Goal: Complete application form

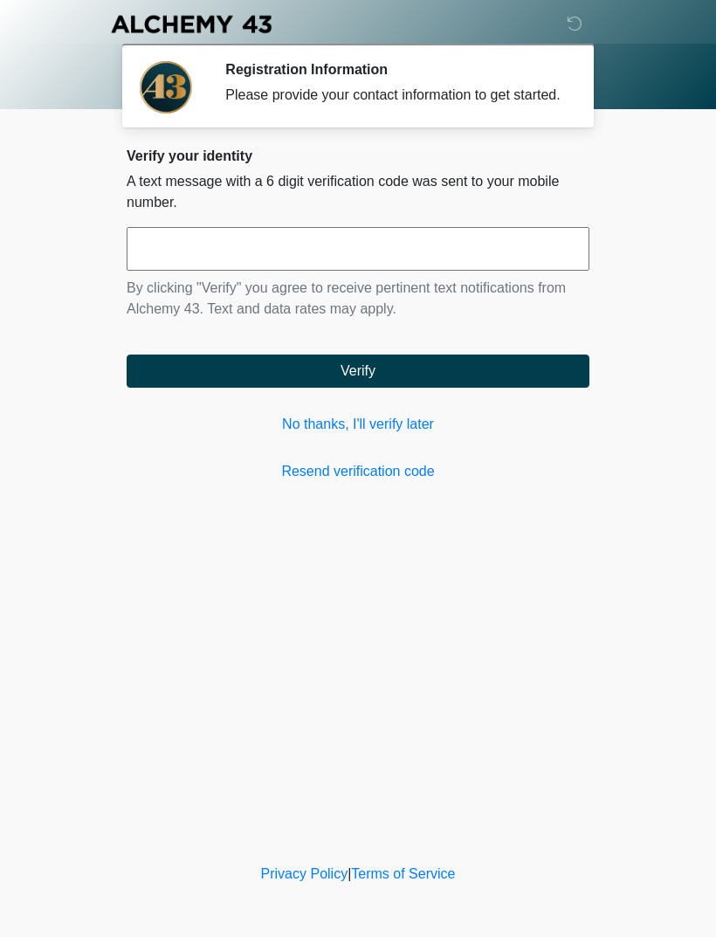
click at [393, 435] on link "No thanks, I'll verify later" at bounding box center [358, 424] width 463 height 21
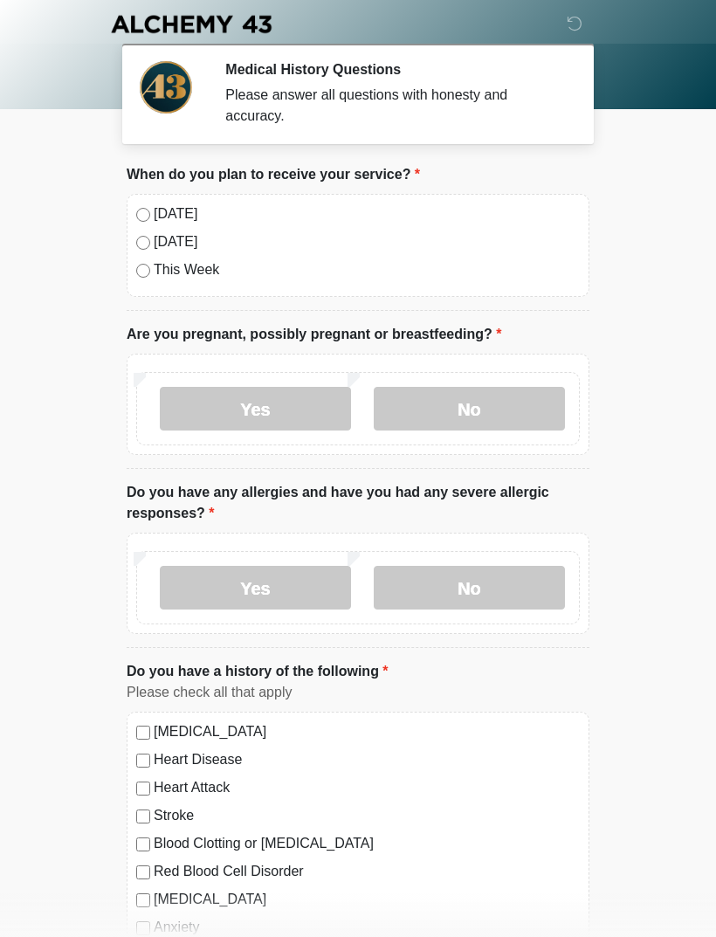
click at [417, 197] on div "Today Tomorrow This Week" at bounding box center [358, 245] width 463 height 103
click at [170, 233] on label "Tomorrow" at bounding box center [367, 241] width 426 height 21
click at [182, 218] on label "Today" at bounding box center [367, 213] width 426 height 21
click at [483, 412] on label "No" at bounding box center [469, 409] width 191 height 44
click at [490, 583] on label "No" at bounding box center [469, 588] width 191 height 44
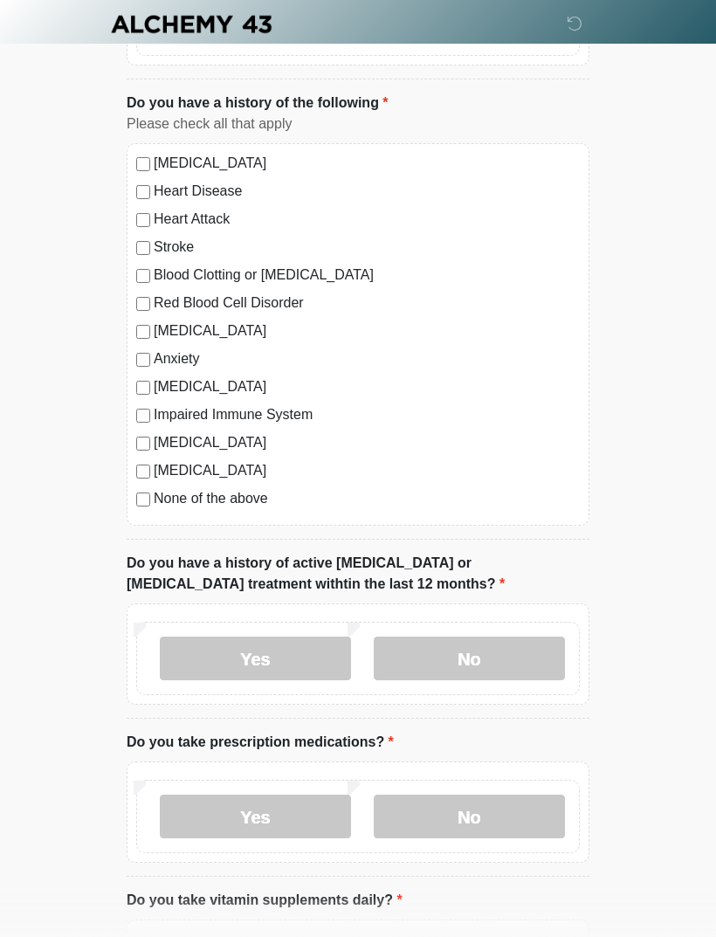
scroll to position [607, 0]
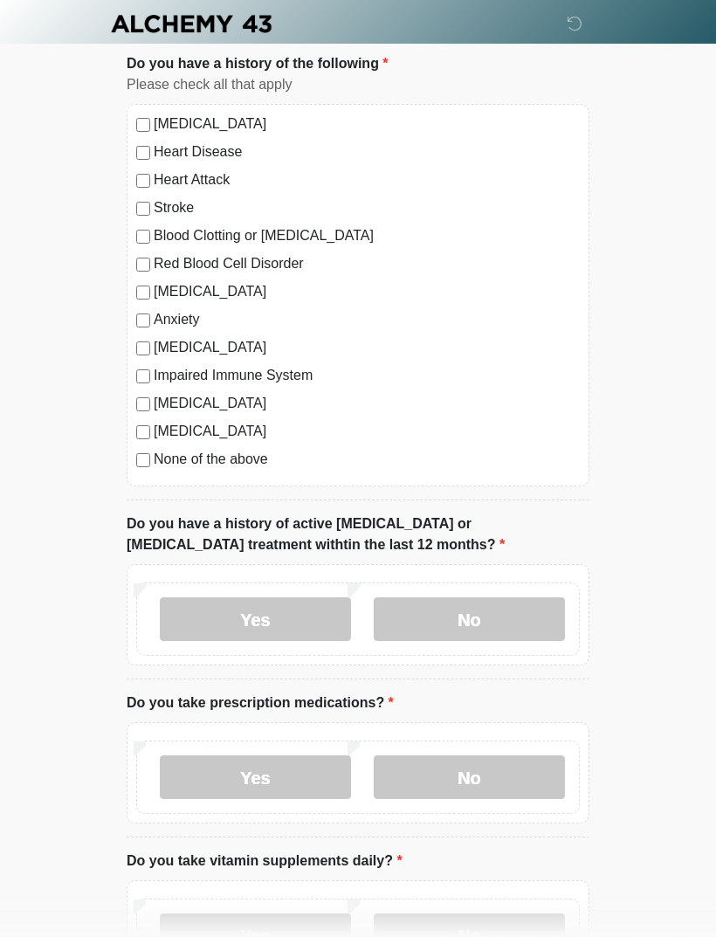
click at [522, 606] on label "No" at bounding box center [469, 620] width 191 height 44
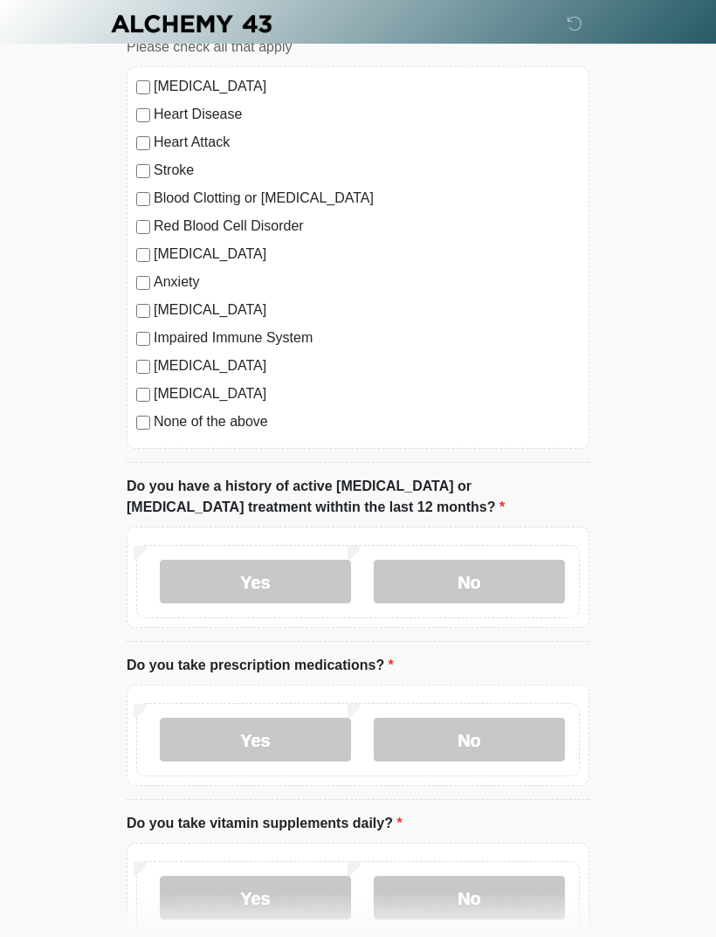
scroll to position [663, 0]
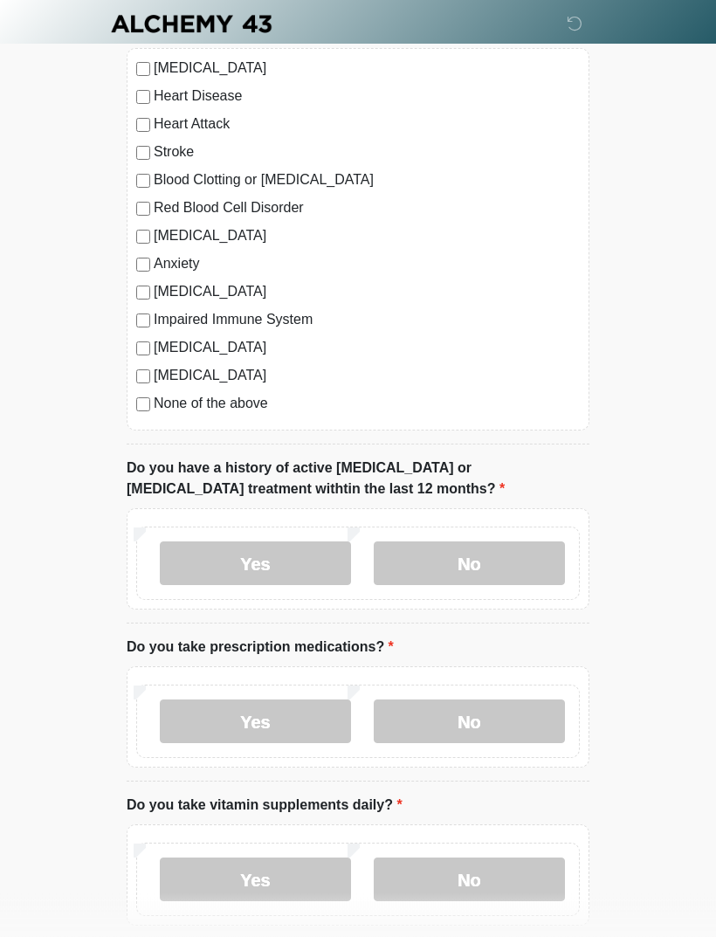
click at [524, 713] on label "No" at bounding box center [469, 722] width 191 height 44
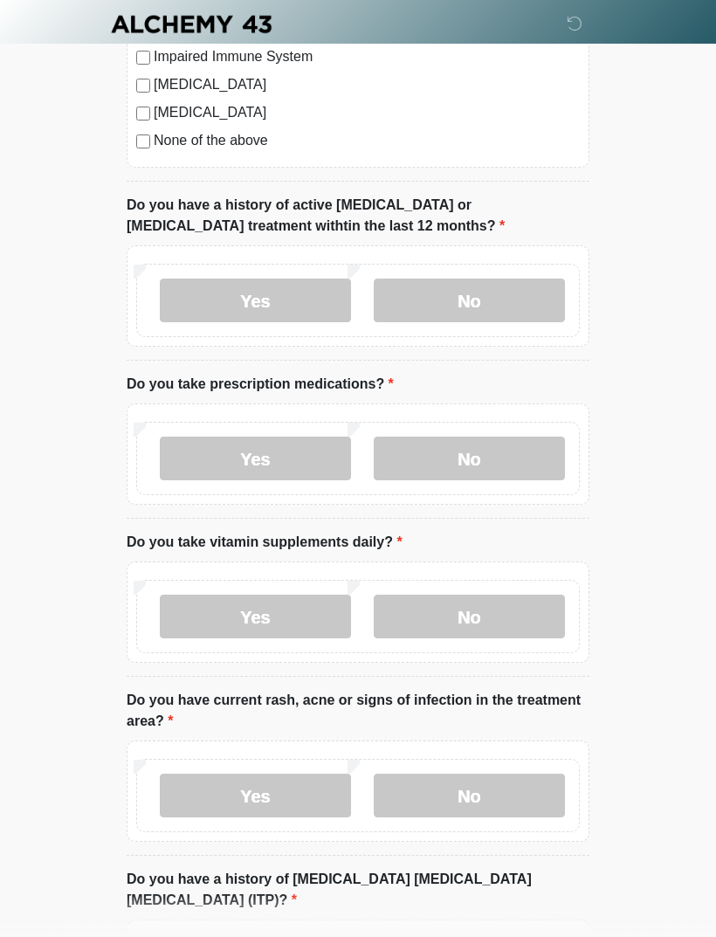
scroll to position [955, 0]
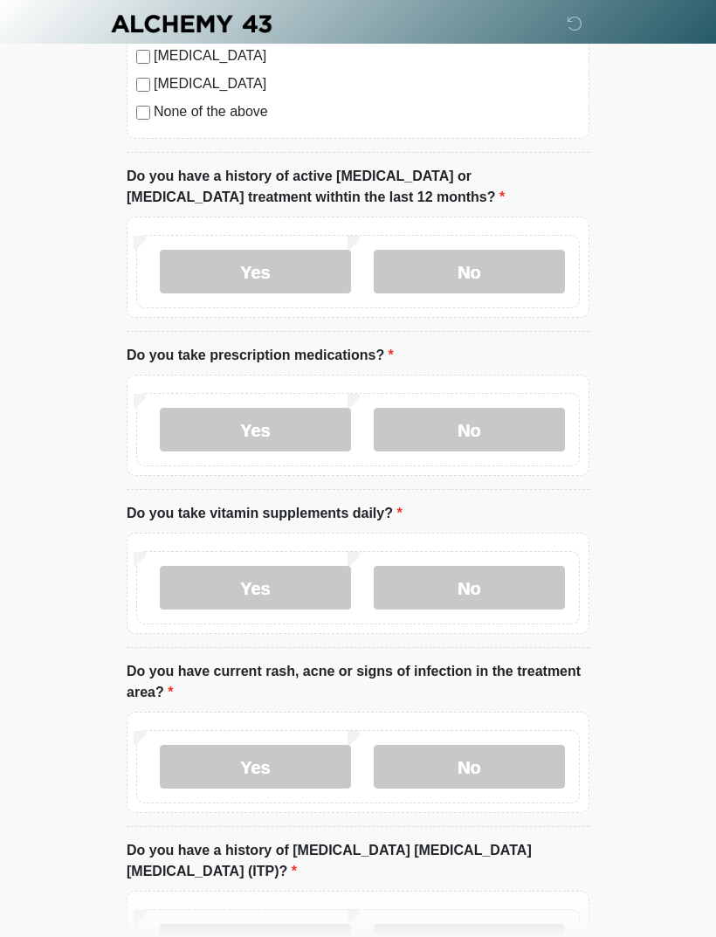
click at [293, 585] on label "Yes" at bounding box center [255, 589] width 191 height 44
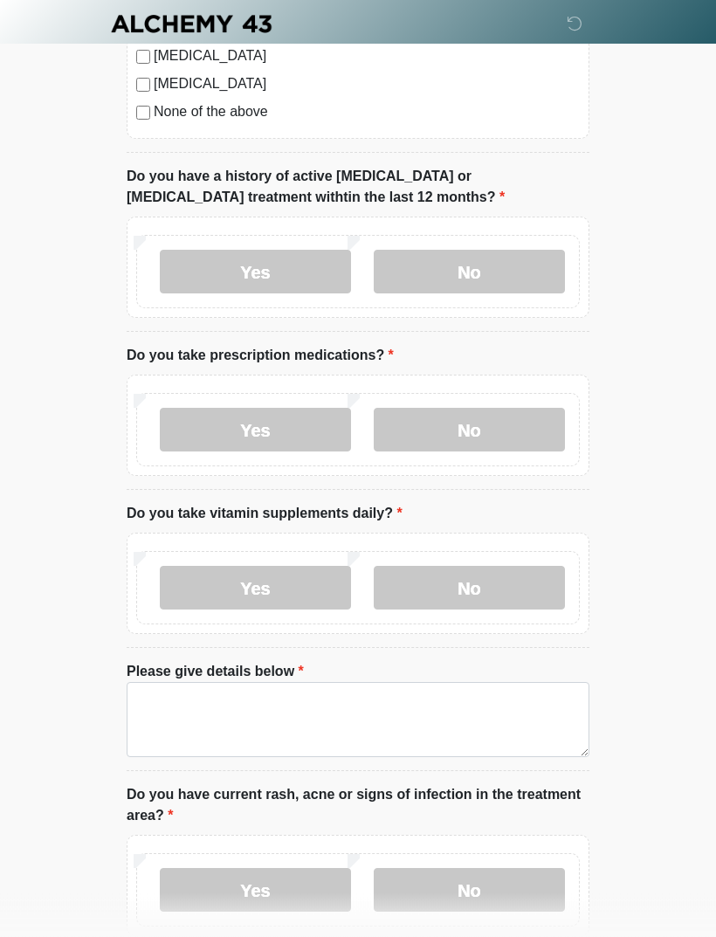
scroll to position [955, 0]
click at [512, 578] on label "No" at bounding box center [469, 588] width 191 height 44
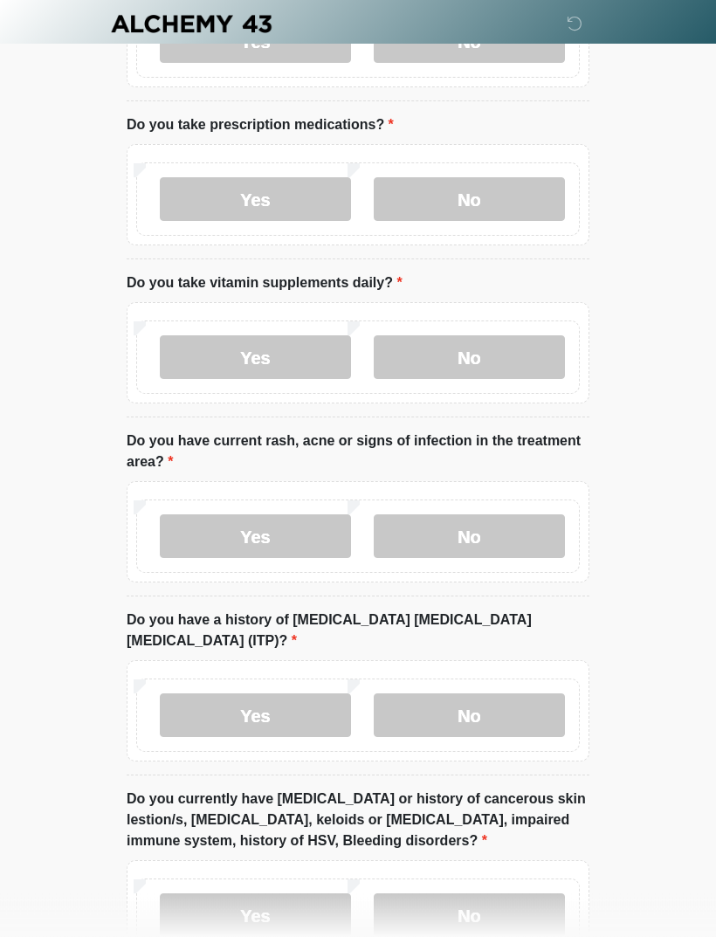
scroll to position [1184, 0]
click at [479, 532] on label "No" at bounding box center [469, 538] width 191 height 44
click at [512, 699] on label "No" at bounding box center [469, 716] width 191 height 44
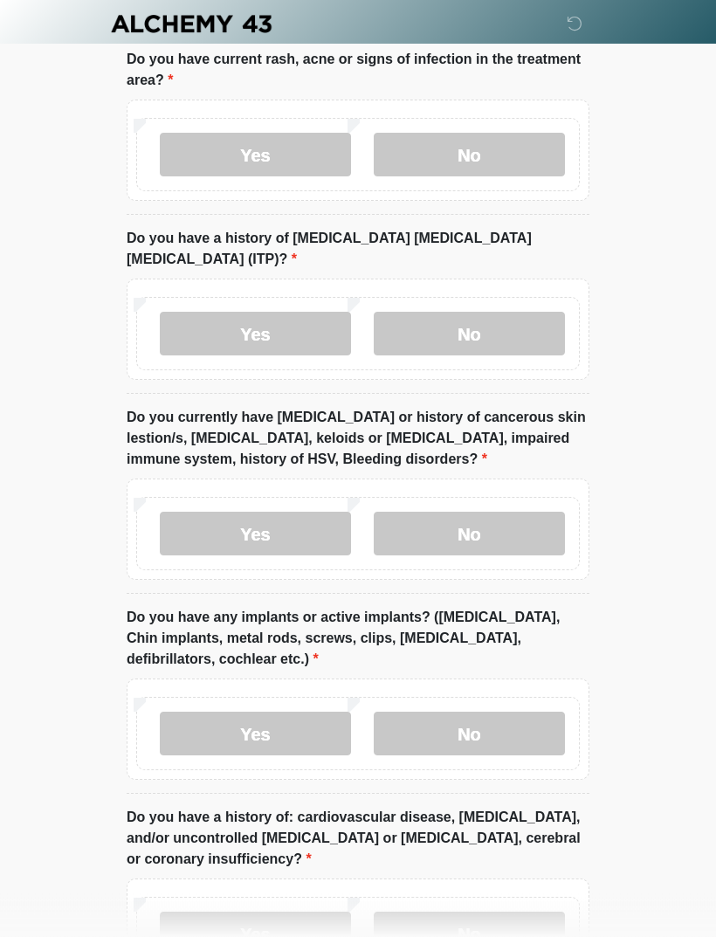
scroll to position [1567, 0]
click at [513, 513] on label "No" at bounding box center [469, 535] width 191 height 44
click at [496, 713] on label "No" at bounding box center [469, 735] width 191 height 44
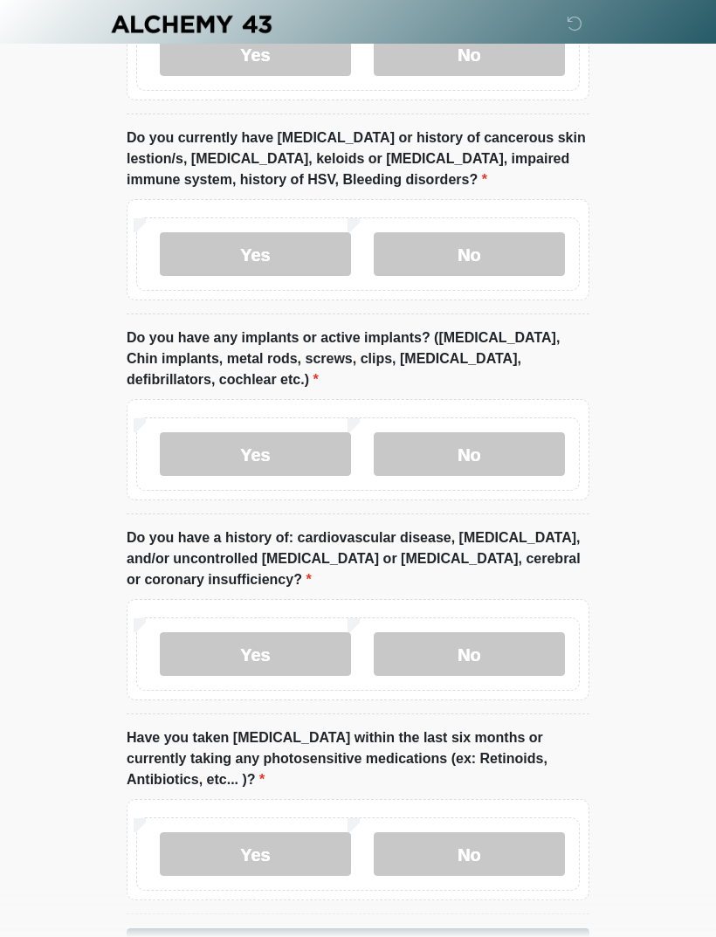
scroll to position [1884, 0]
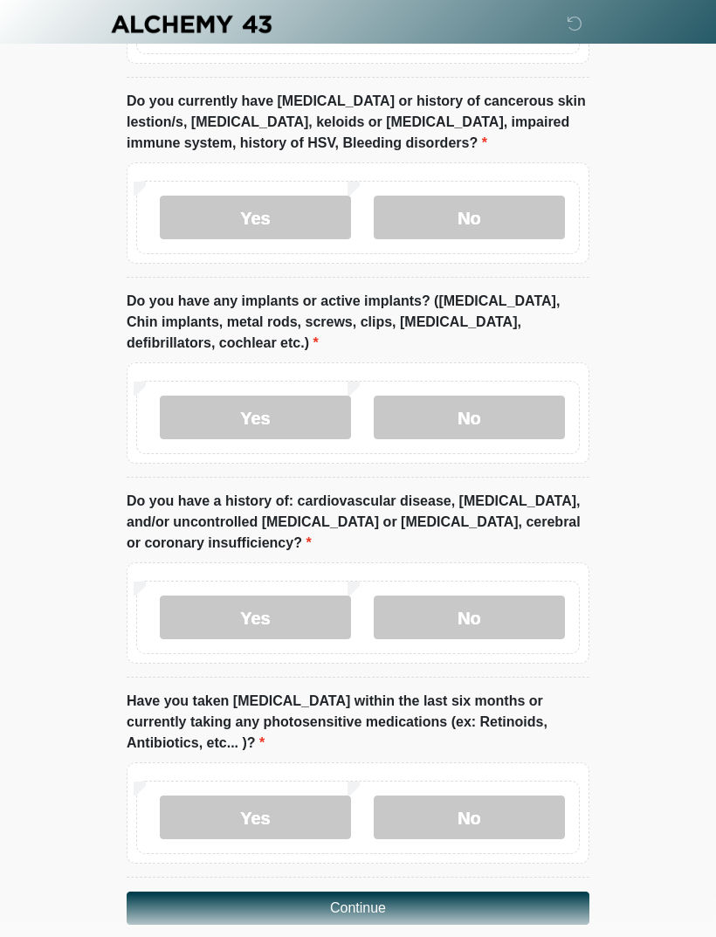
click at [508, 596] on label "No" at bounding box center [469, 618] width 191 height 44
click at [322, 798] on label "Yes" at bounding box center [255, 818] width 191 height 44
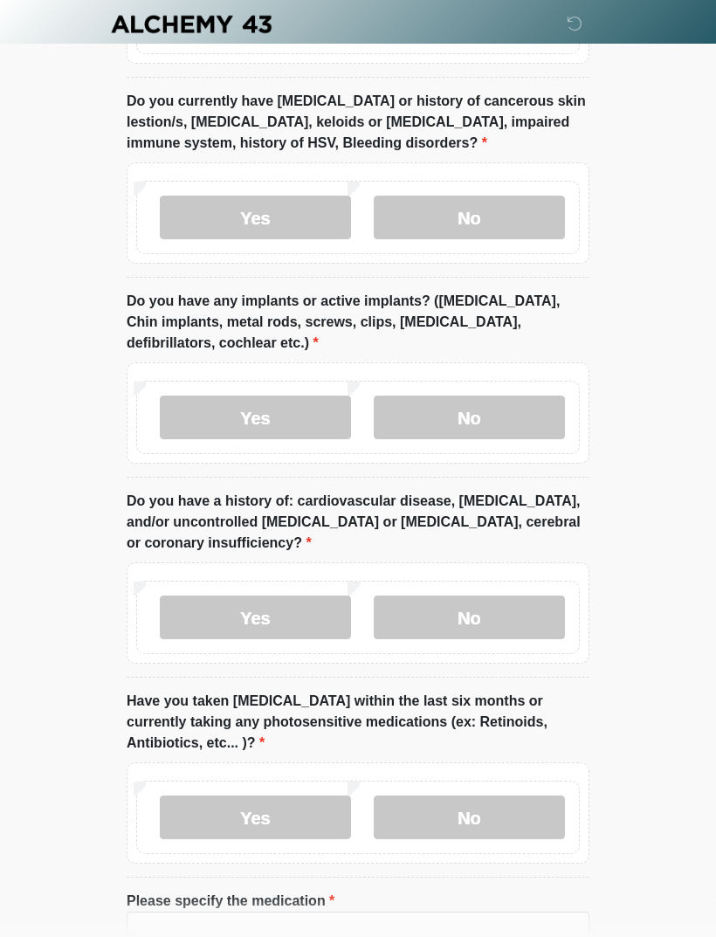
scroll to position [1964, 0]
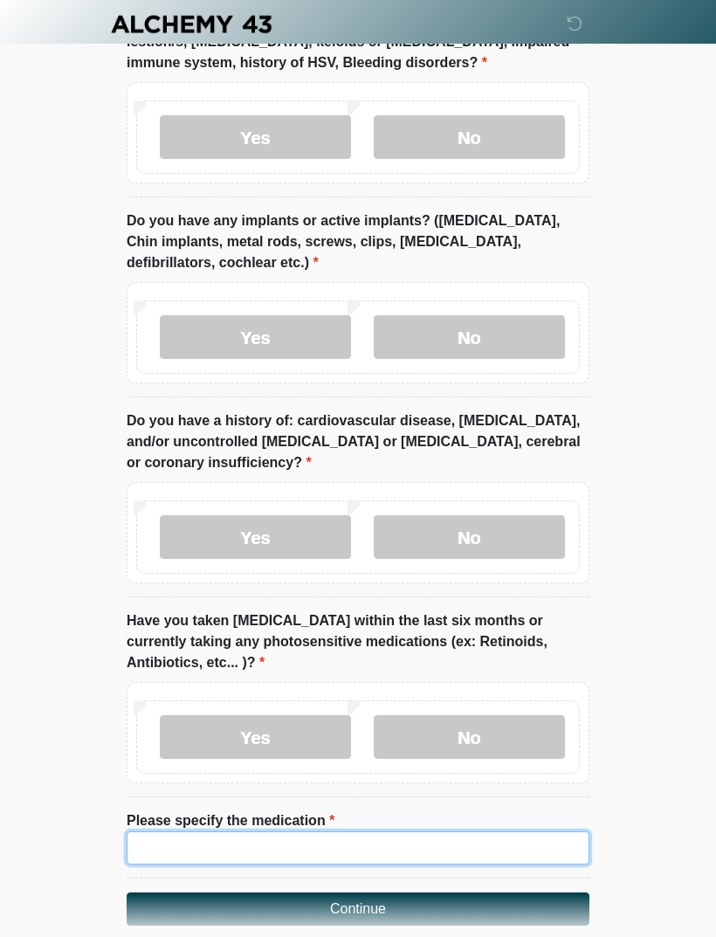
click at [403, 831] on input "Please specify the medication" at bounding box center [358, 847] width 463 height 33
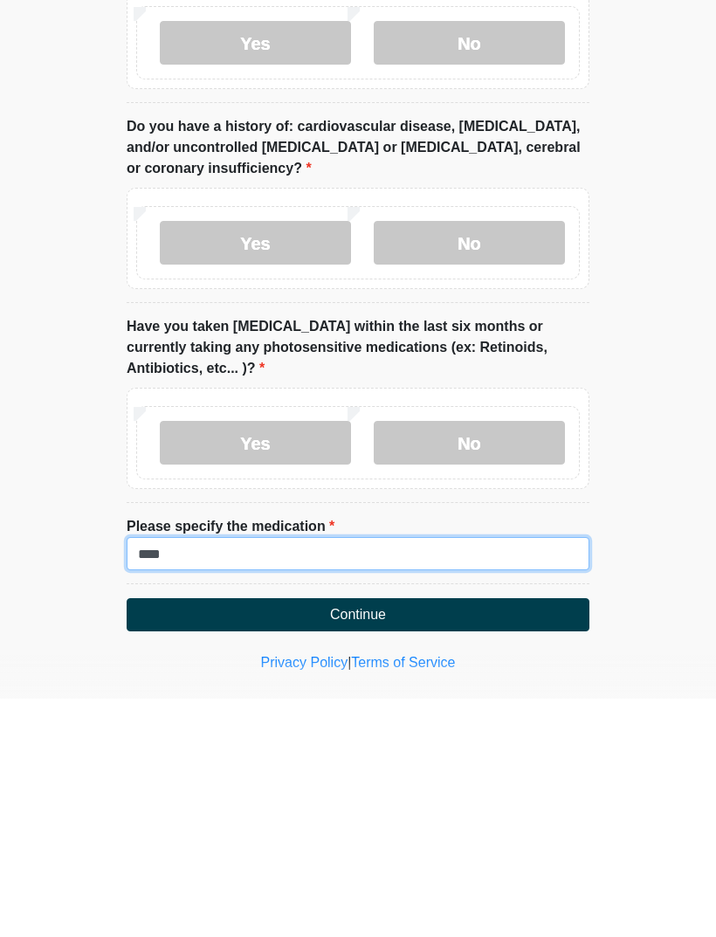
type input "****"
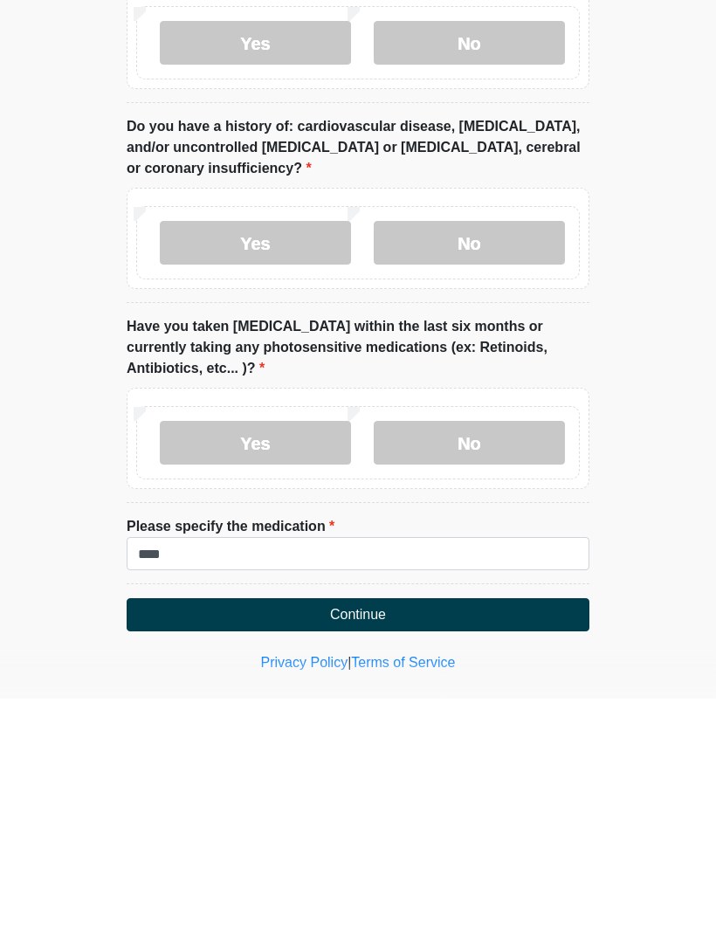
click at [484, 837] on button "Continue" at bounding box center [358, 853] width 463 height 33
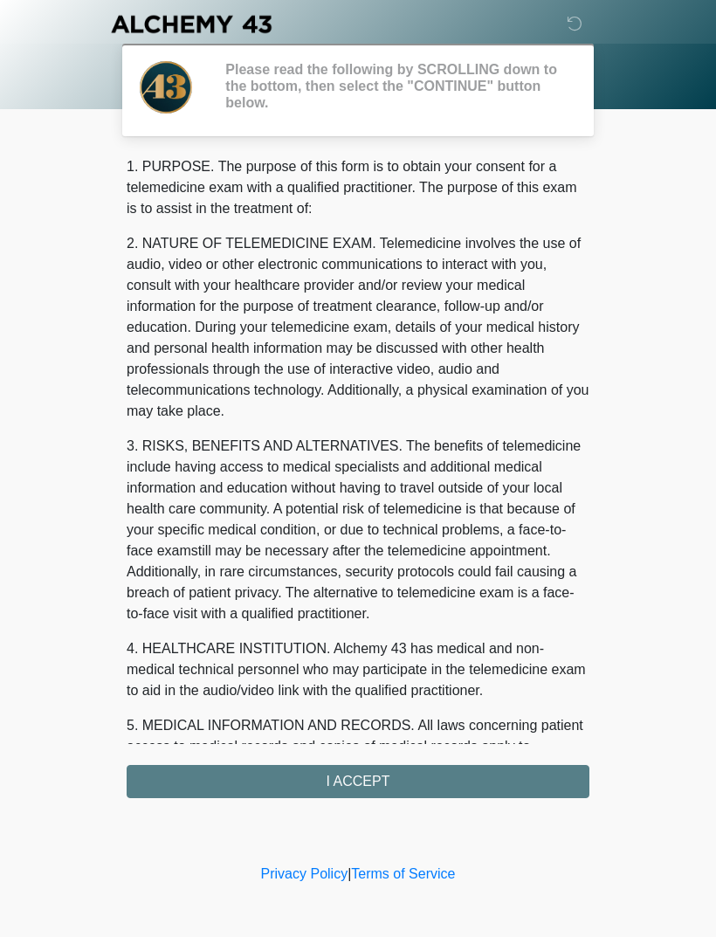
scroll to position [0, 0]
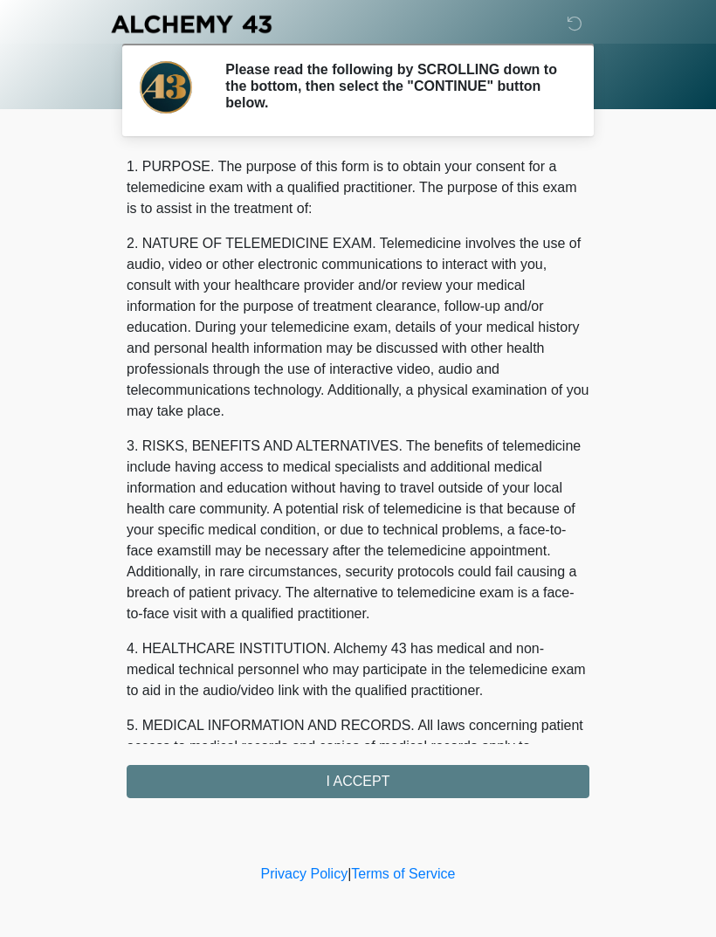
click at [445, 778] on div "1. PURPOSE. The purpose of this form is to obtain your consent for a telemedici…" at bounding box center [358, 477] width 463 height 642
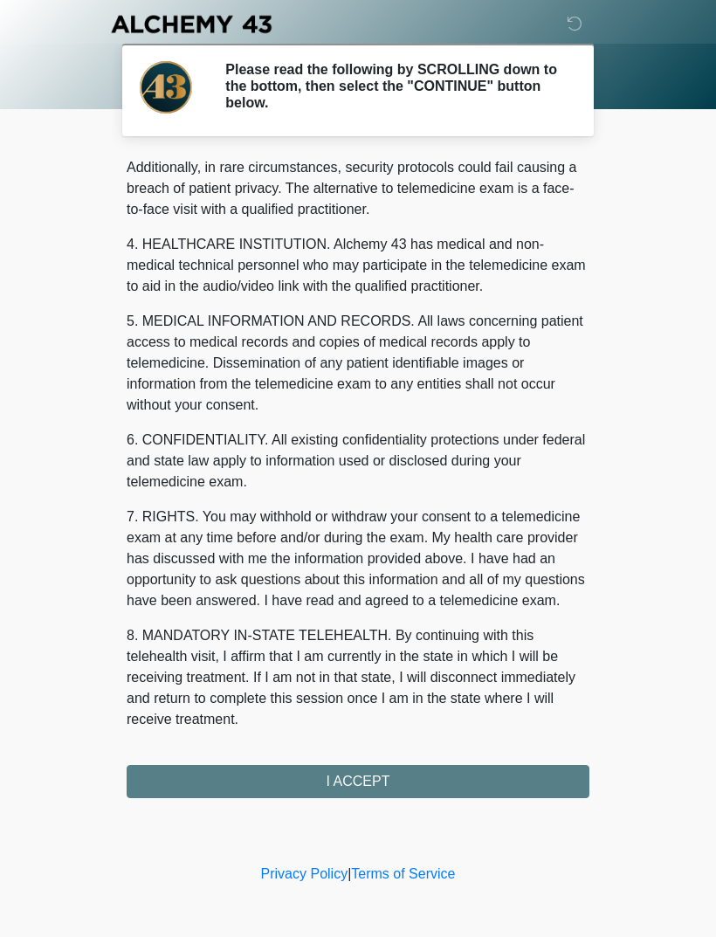
click at [370, 788] on div "1. PURPOSE. The purpose of this form is to obtain your consent for a telemedici…" at bounding box center [358, 477] width 463 height 642
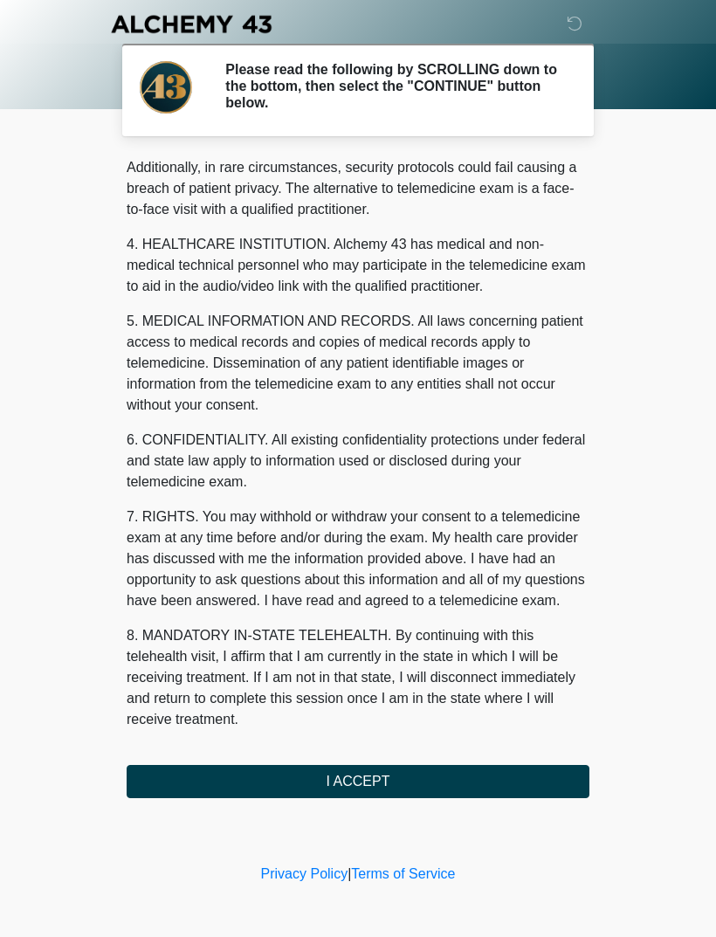
click at [448, 776] on button "I ACCEPT" at bounding box center [358, 781] width 463 height 33
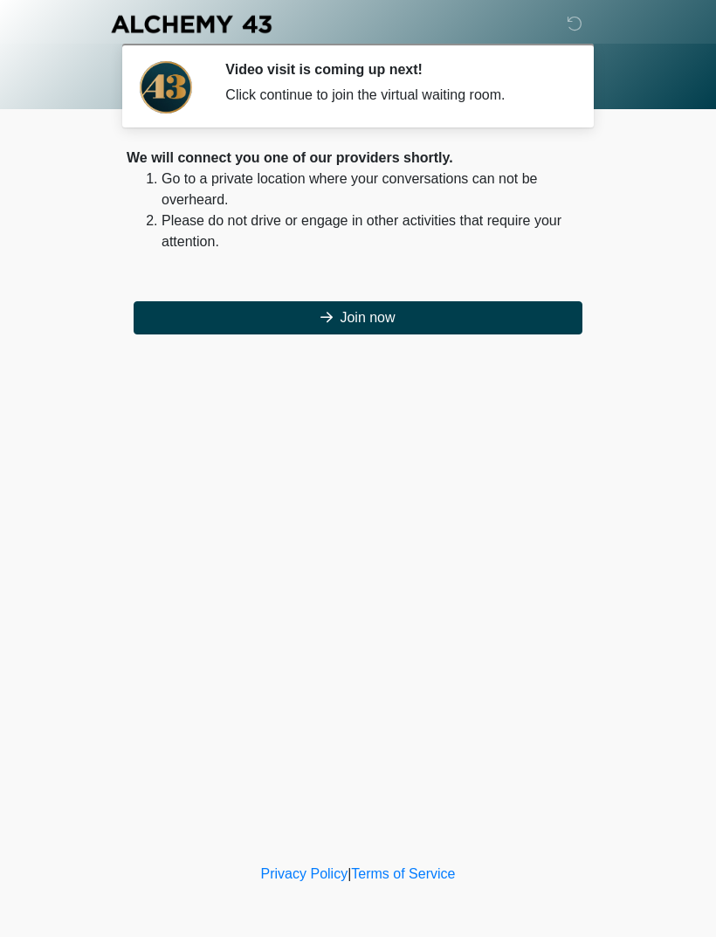
click at [469, 316] on button "Join now" at bounding box center [358, 317] width 449 height 33
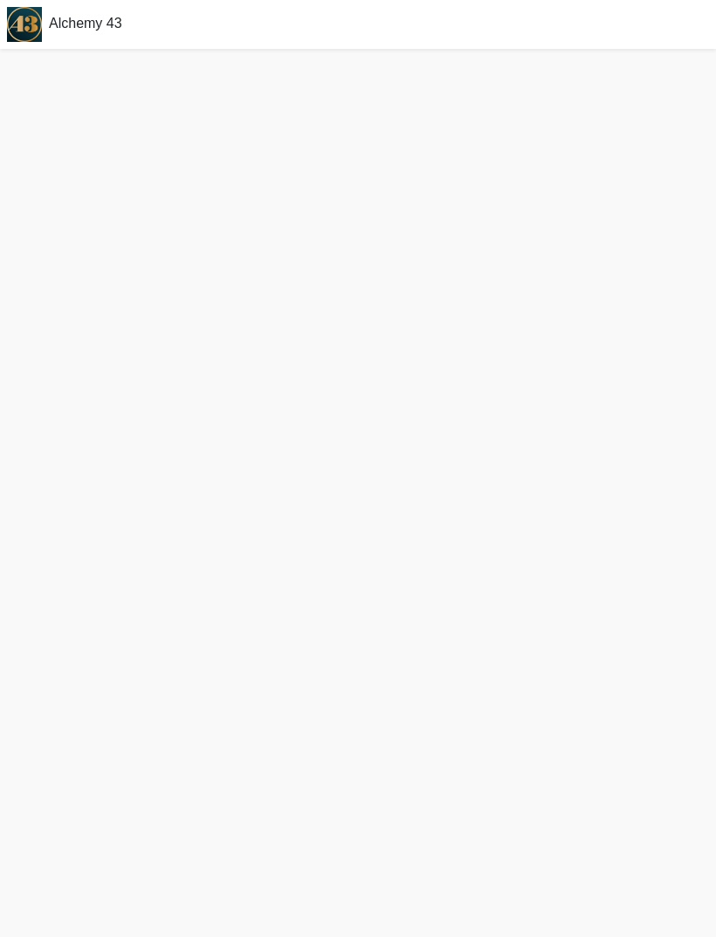
click at [371, 3] on div "Alchemy 43" at bounding box center [358, 24] width 716 height 49
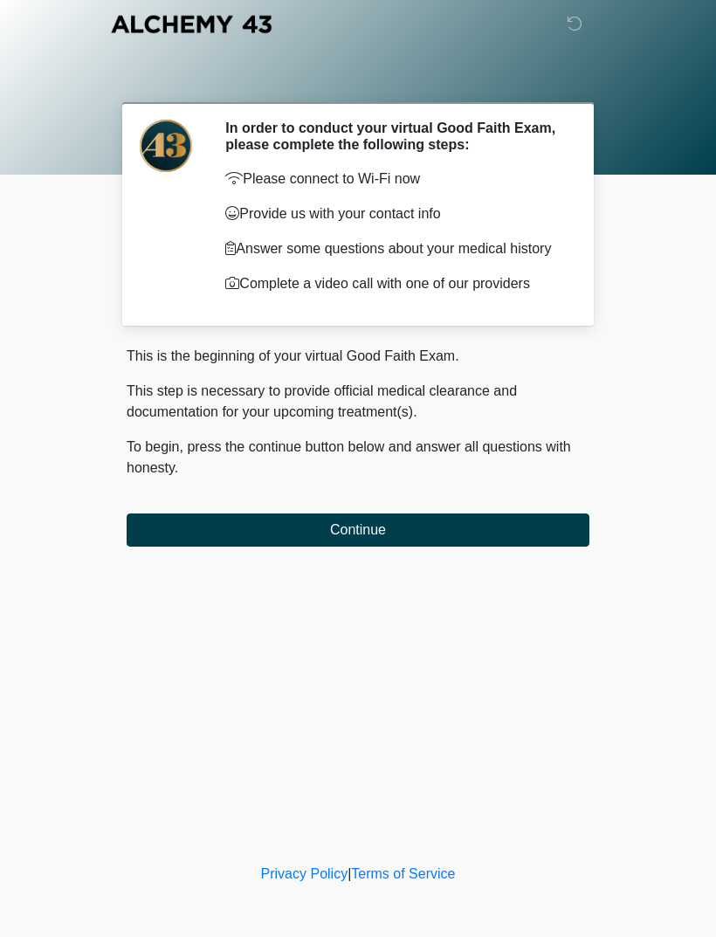
click at [508, 4] on div at bounding box center [345, 24] width 524 height 48
